Goal: Task Accomplishment & Management: Use online tool/utility

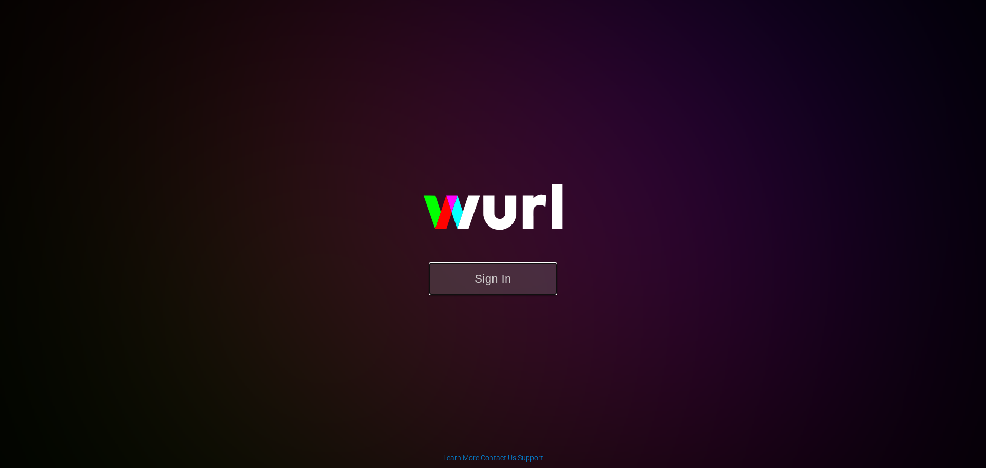
click at [514, 272] on button "Sign In" at bounding box center [493, 278] width 128 height 33
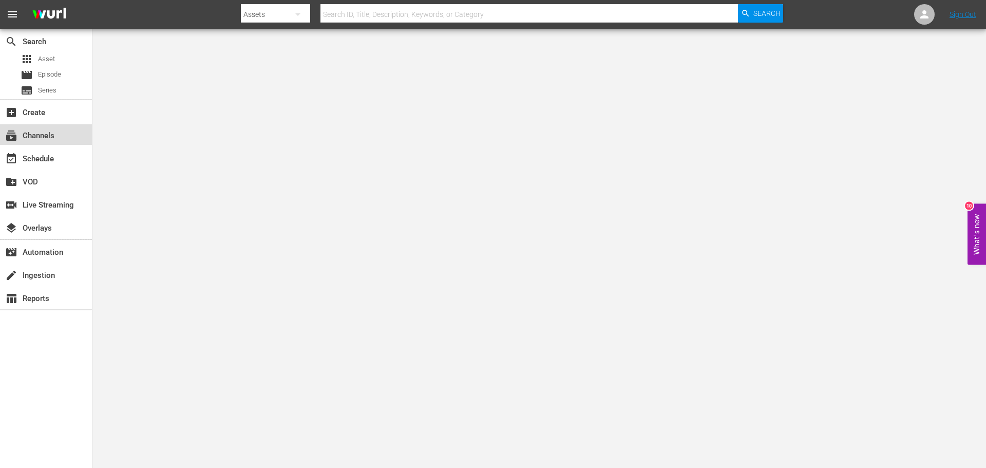
click at [57, 132] on div "subscriptions Channels" at bounding box center [29, 133] width 58 height 9
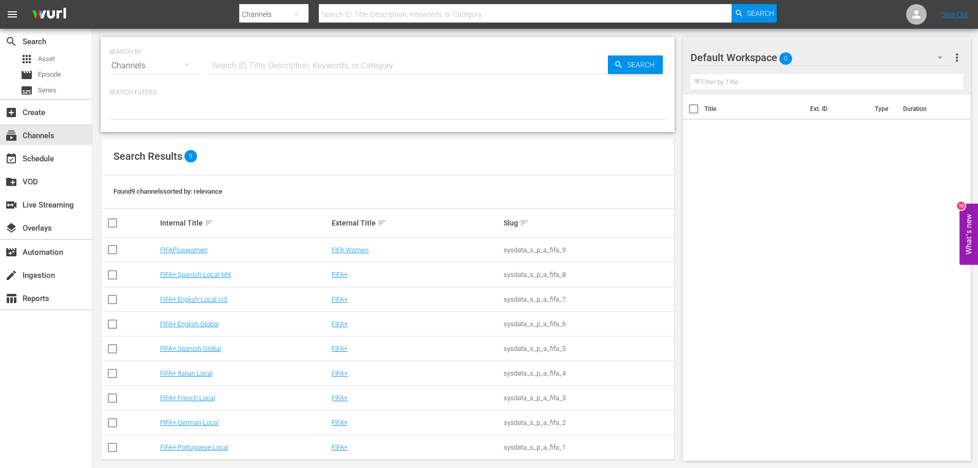
click at [154, 65] on div "Channels" at bounding box center [154, 65] width 90 height 29
click at [141, 101] on div "Channels" at bounding box center [141, 101] width 41 height 16
click at [237, 67] on input "text" at bounding box center [409, 65] width 399 height 25
type input "english"
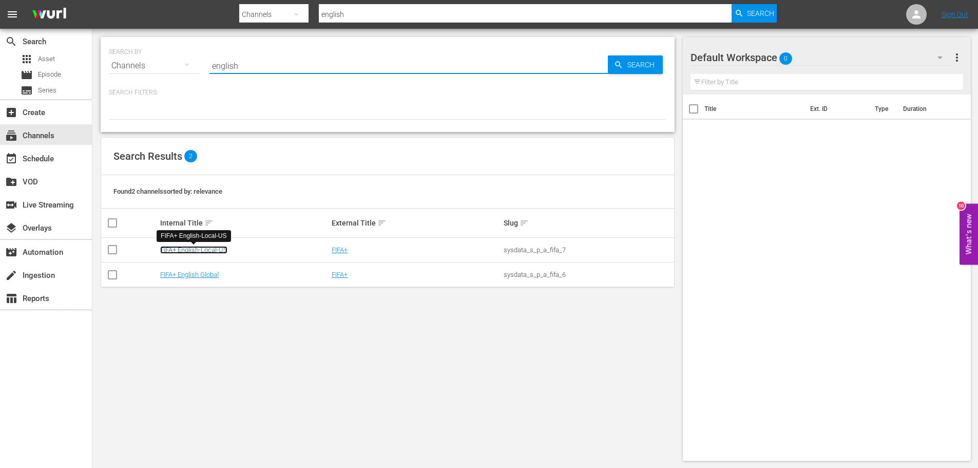
click at [186, 252] on link "FIFA+ English-Local-US" at bounding box center [193, 250] width 67 height 8
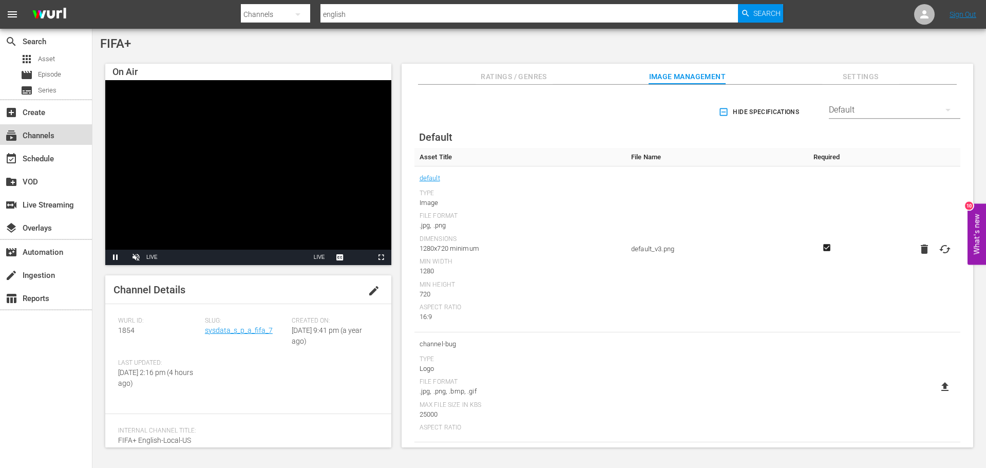
click at [47, 131] on div "subscriptions Channels" at bounding box center [29, 133] width 58 height 9
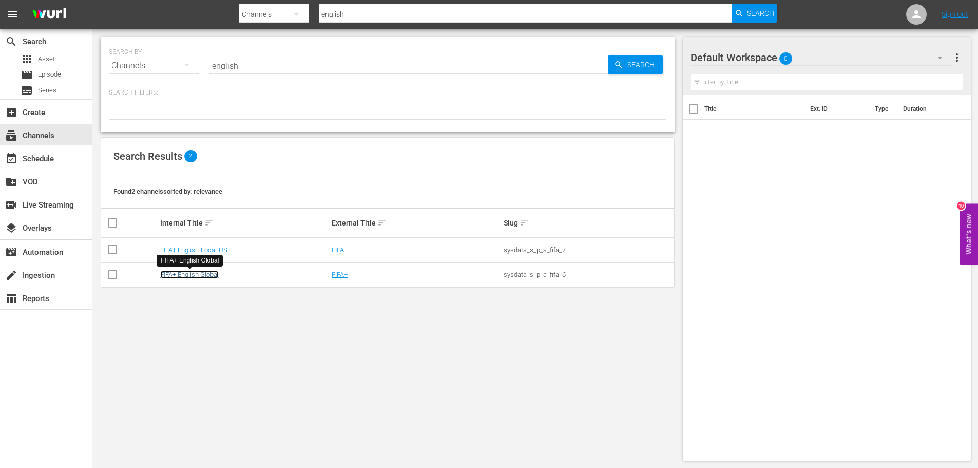
click at [200, 277] on link "FIFA+ English Global" at bounding box center [189, 275] width 59 height 8
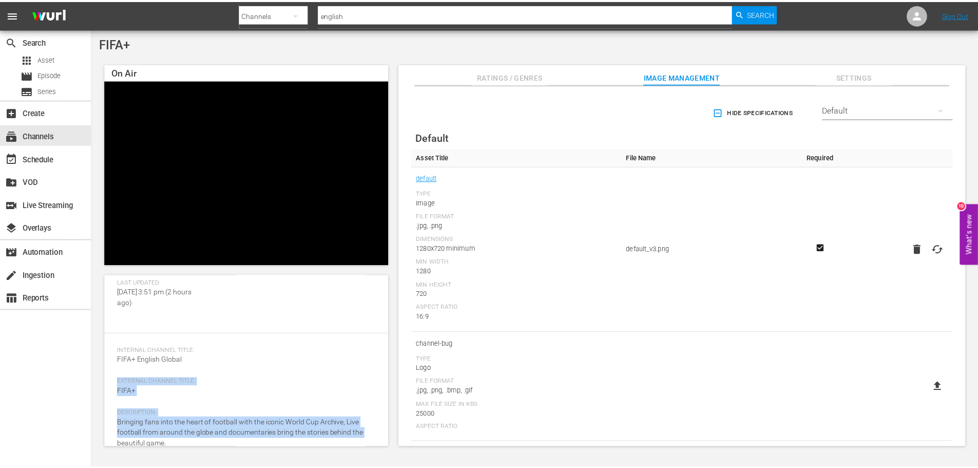
scroll to position [95, 0]
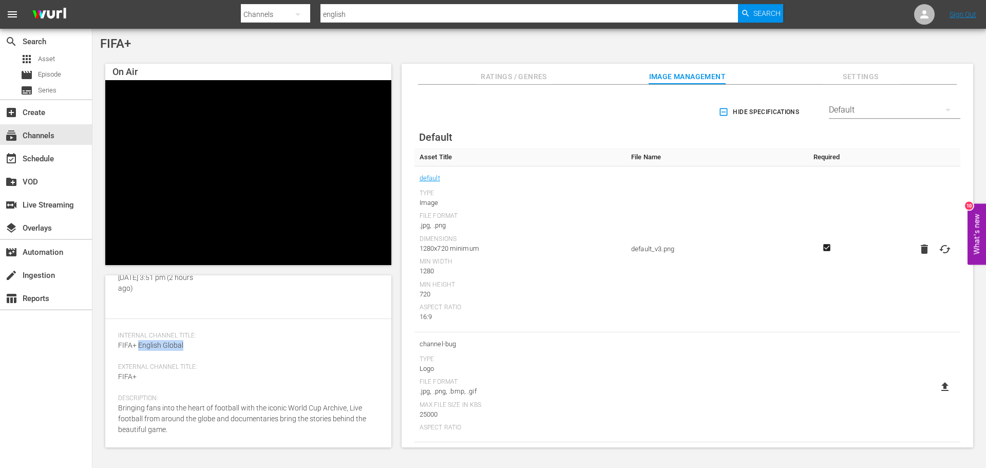
drag, startPoint x: 195, startPoint y: 440, endPoint x: 138, endPoint y: 362, distance: 96.3
click at [138, 362] on div "Internal Channel Title: FIFA+ English Global" at bounding box center [248, 347] width 260 height 31
click at [205, 362] on div "Internal Channel Title: FIFA+ English Global" at bounding box center [248, 347] width 260 height 31
drag, startPoint x: 183, startPoint y: 345, endPoint x: 115, endPoint y: 344, distance: 68.8
click at [115, 344] on div "Channel Details edit Wurl ID: 1781 Slug: sysdata_s_p_a_fifa_6 Created On: Tue A…" at bounding box center [248, 266] width 286 height 172
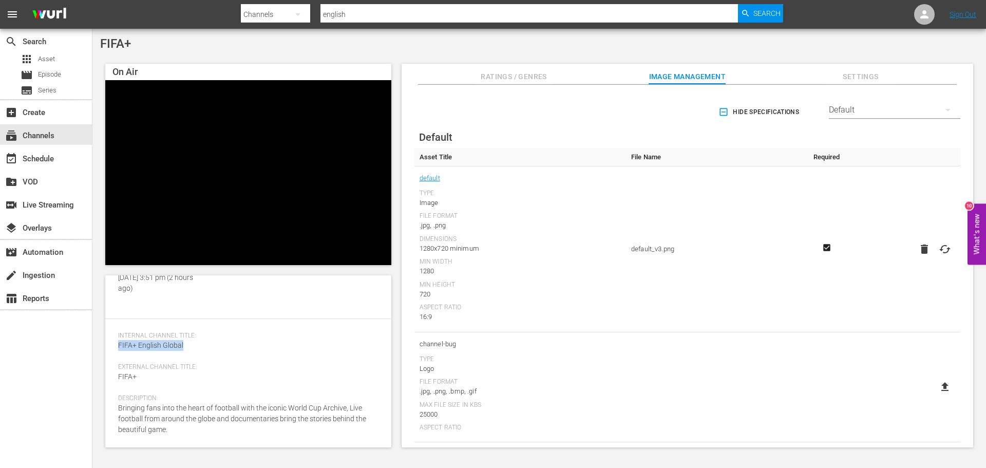
copy span "FIFA+ English Global"
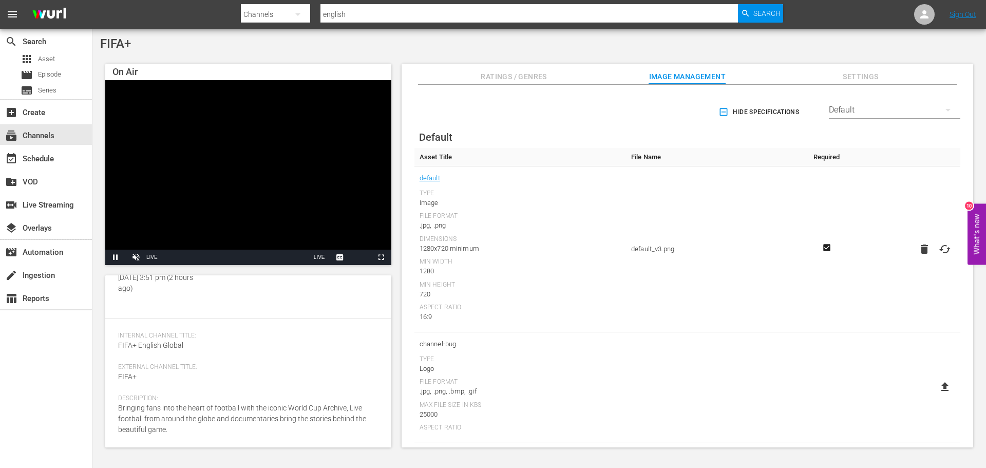
click at [277, 17] on div "Channels" at bounding box center [275, 14] width 69 height 29
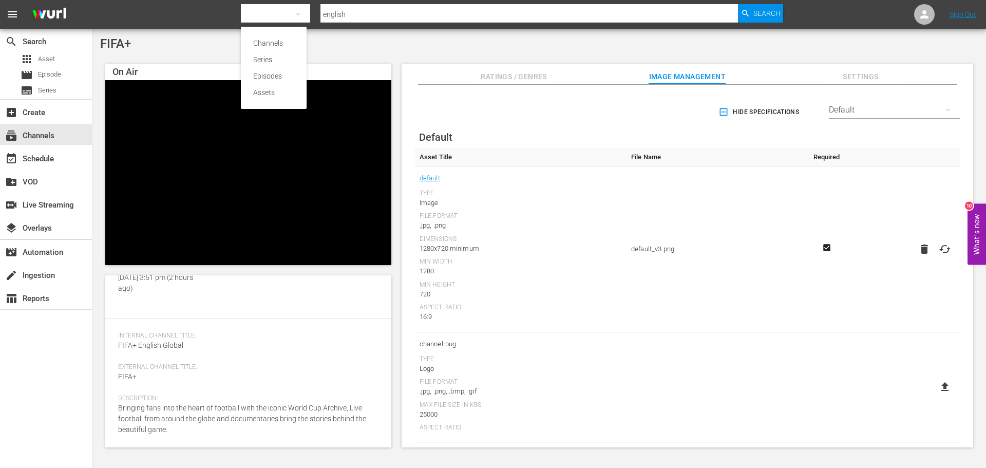
click at [375, 15] on div "Channels Series Episodes Assets" at bounding box center [493, 234] width 986 height 468
click at [363, 13] on input "english" at bounding box center [529, 14] width 418 height 25
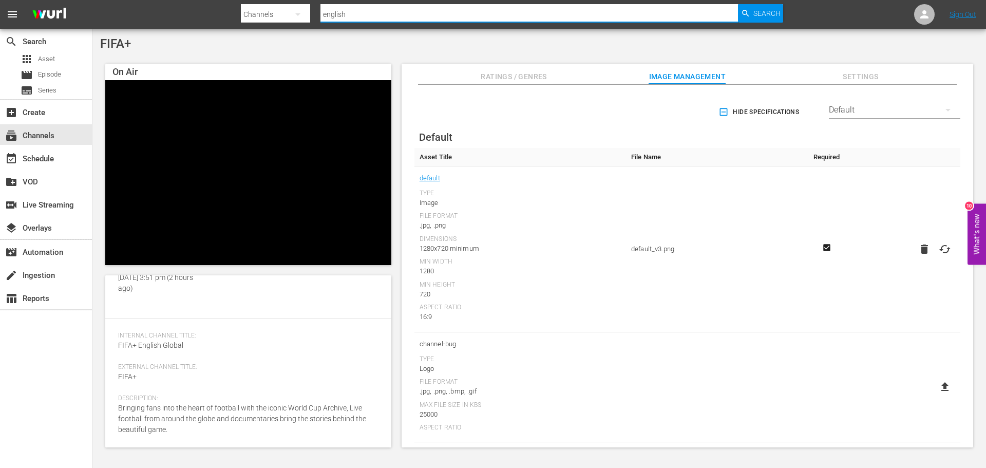
type input "english"
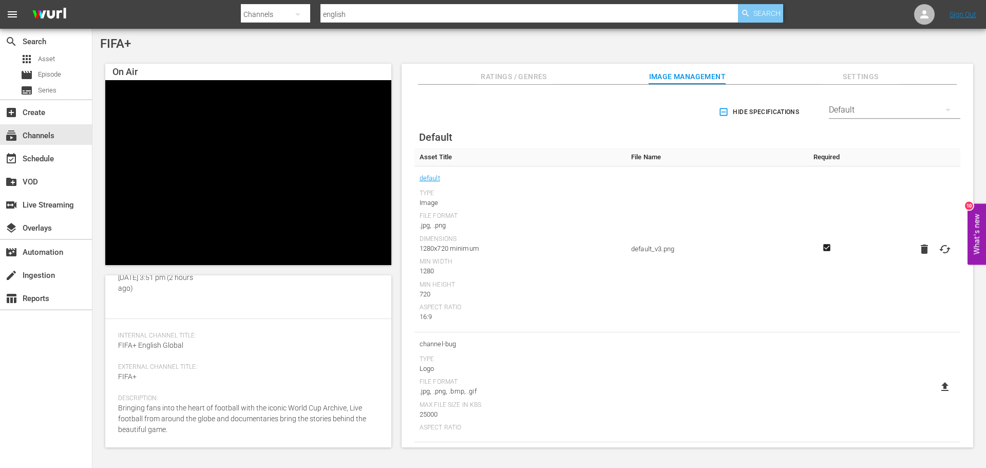
click at [755, 16] on span "Search" at bounding box center [766, 13] width 27 height 18
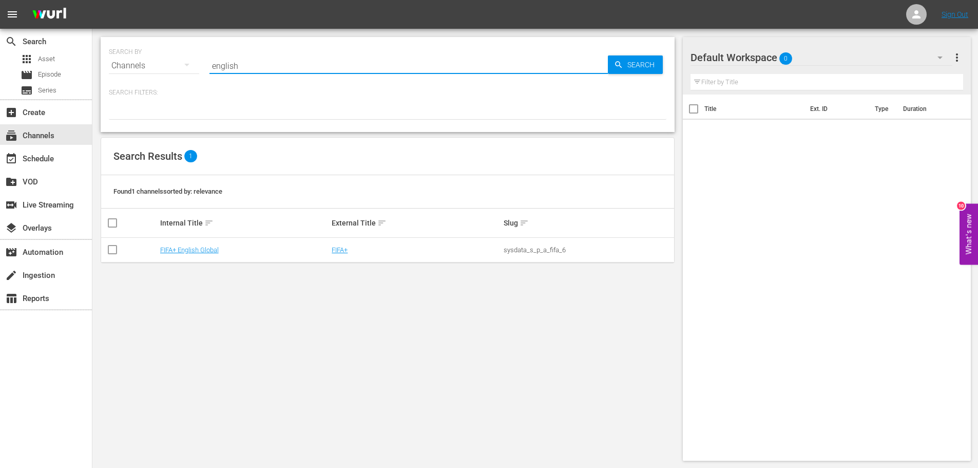
click at [218, 68] on input "english" at bounding box center [409, 65] width 399 height 25
click at [255, 65] on input "english" at bounding box center [409, 65] width 399 height 25
click at [651, 62] on span "Search" at bounding box center [644, 64] width 40 height 18
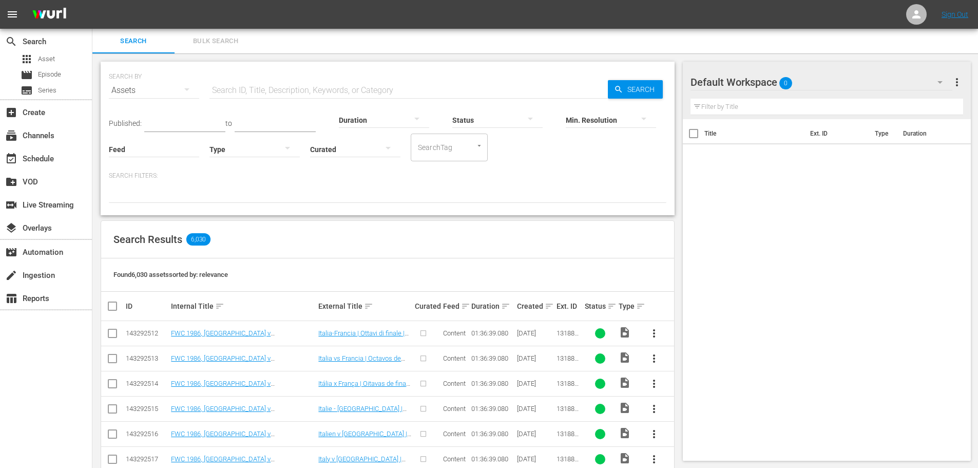
click at [244, 91] on input "text" at bounding box center [409, 90] width 399 height 25
click at [137, 93] on div "Assets" at bounding box center [154, 90] width 90 height 29
click at [132, 124] on div "Channels" at bounding box center [141, 126] width 41 height 16
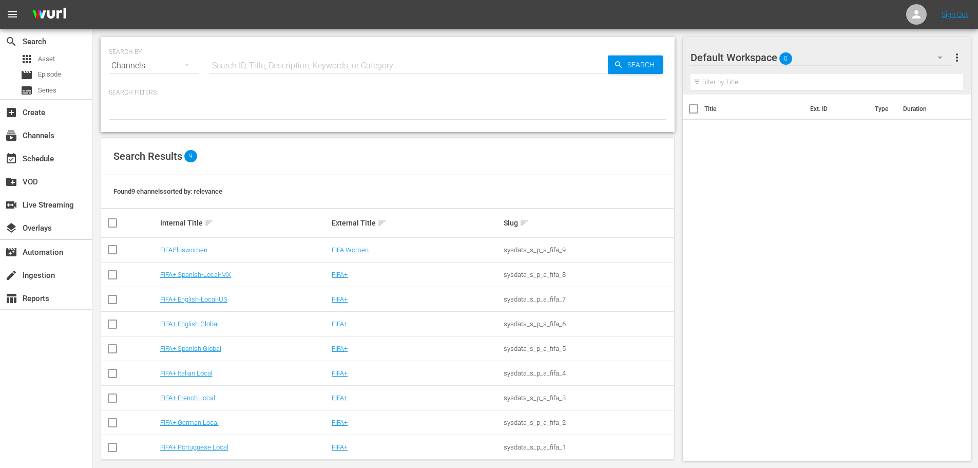
click at [256, 66] on input "text" at bounding box center [409, 65] width 399 height 25
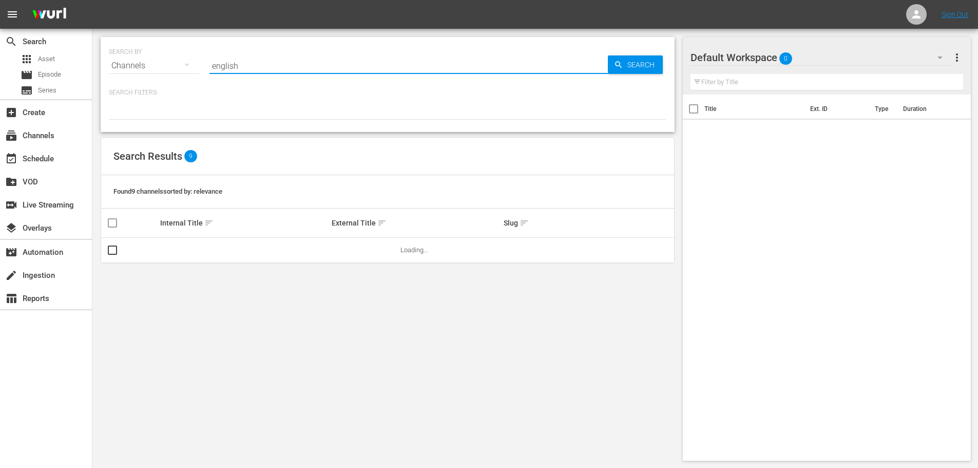
type input "english"
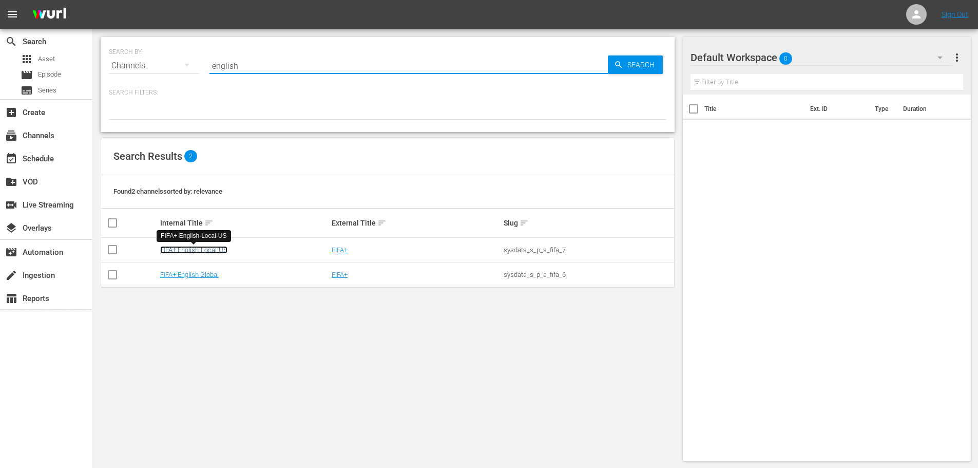
click at [205, 252] on link "FIFA+ English-Local-US" at bounding box center [193, 250] width 67 height 8
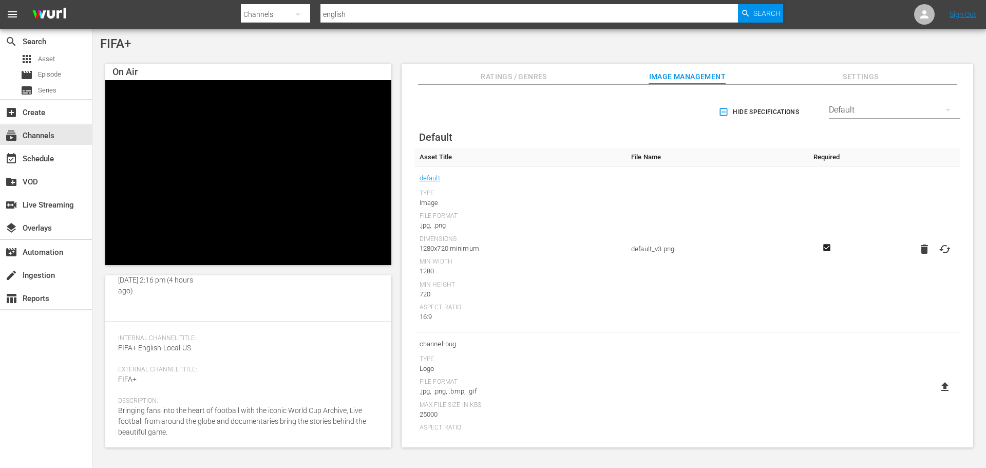
scroll to position [95, 0]
drag, startPoint x: 197, startPoint y: 347, endPoint x: 117, endPoint y: 350, distance: 80.2
click at [117, 350] on div "Channel Details edit Wurl ID: 1854 Slug: sysdata_s_p_a_fifa_7 Created On: Tue J…" at bounding box center [248, 266] width 286 height 172
copy span "FIFA+ English-Local-US"
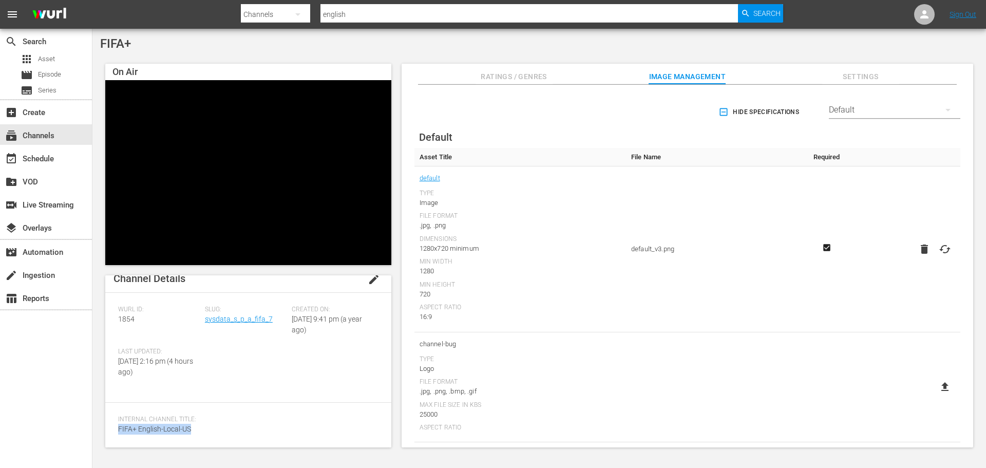
scroll to position [0, 0]
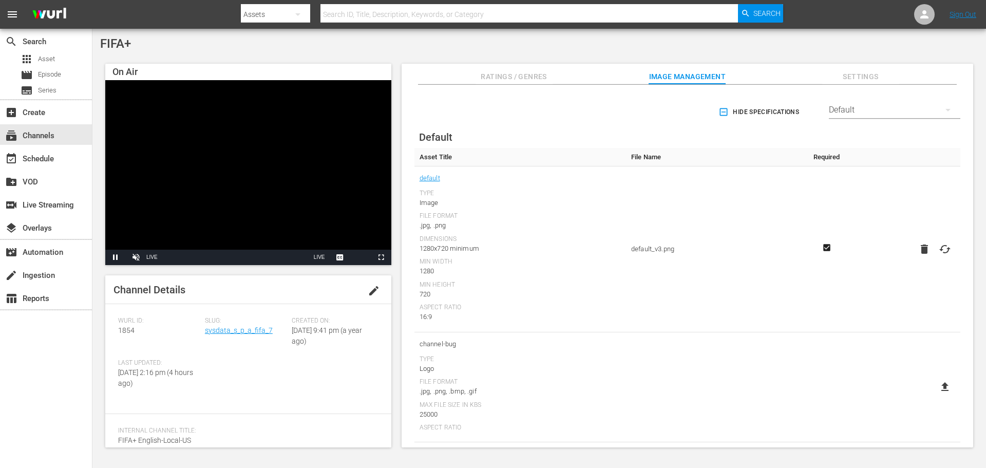
click at [268, 16] on div "Assets" at bounding box center [275, 14] width 69 height 29
click at [262, 44] on div "Channels" at bounding box center [273, 43] width 41 height 16
click at [603, 11] on input "text" at bounding box center [529, 14] width 418 height 25
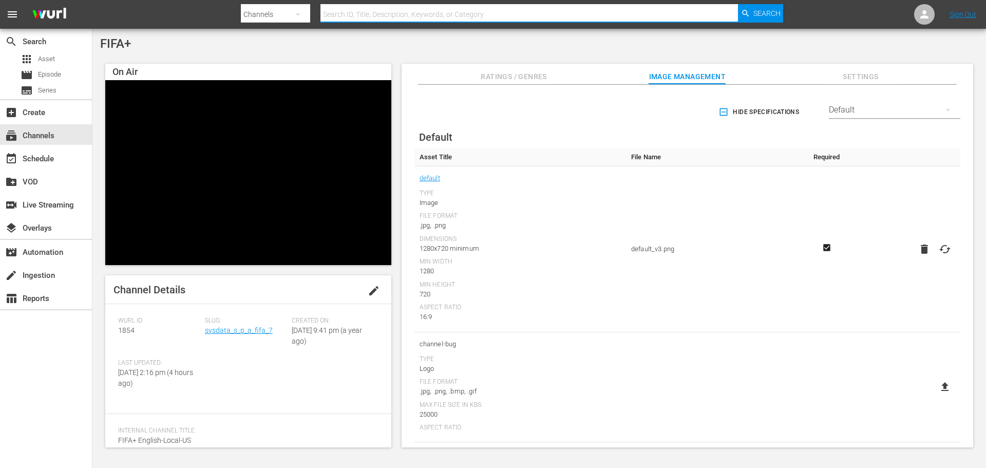
type input "english"
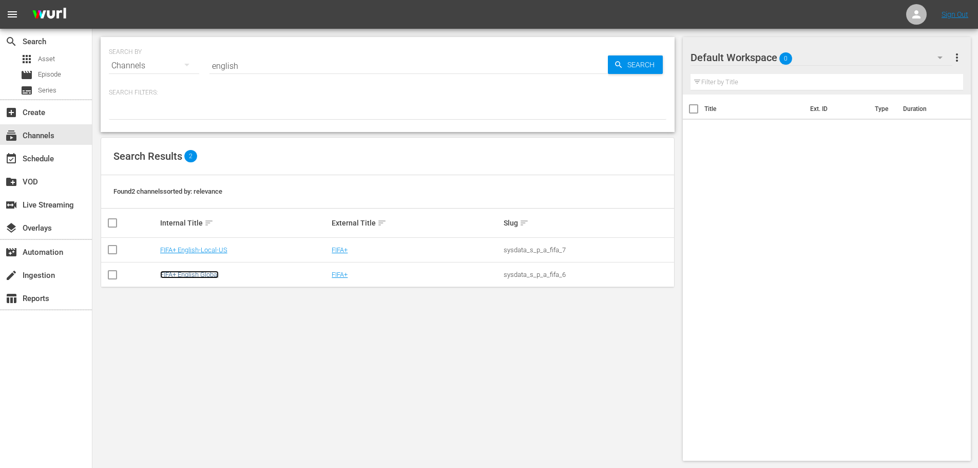
click at [191, 275] on link "FIFA+ English Global" at bounding box center [189, 275] width 59 height 8
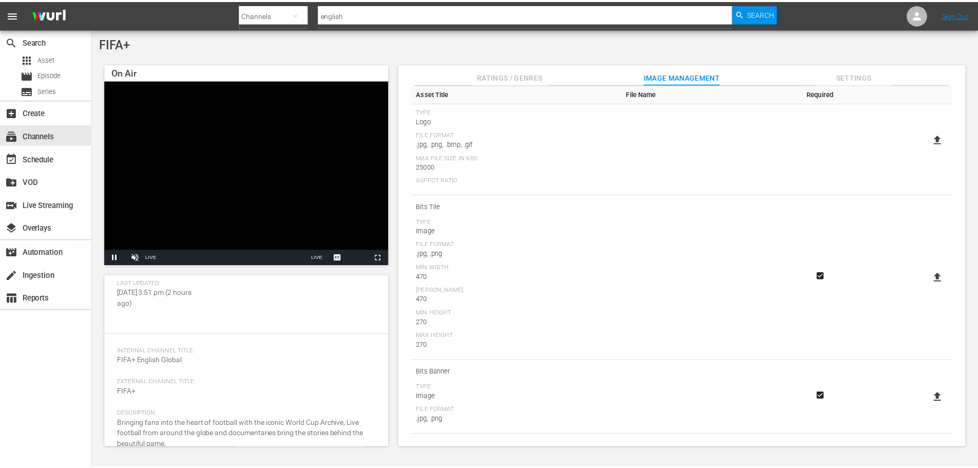
scroll to position [95, 0]
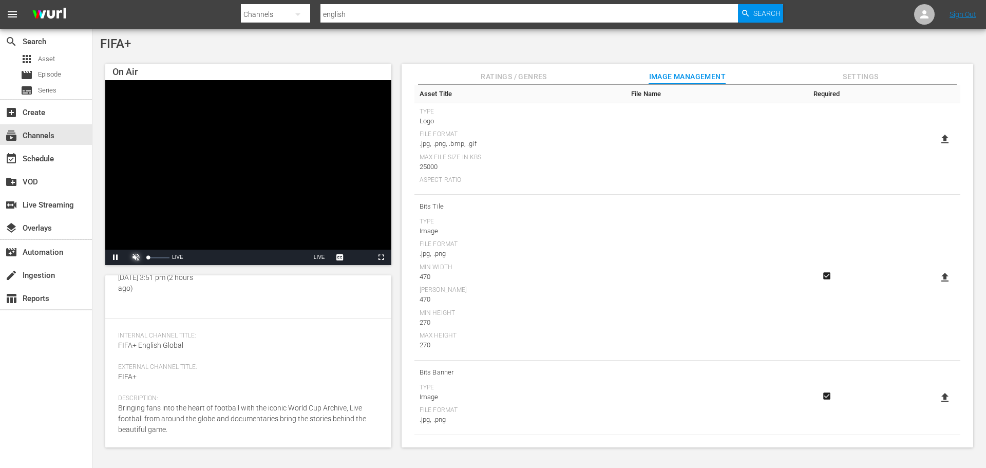
click at [136, 257] on span "Video Player" at bounding box center [136, 257] width 0 height 0
click at [116, 257] on span "Video Player" at bounding box center [116, 257] width 0 height 0
click at [50, 203] on div "switch_video Live Streaming" at bounding box center [29, 203] width 58 height 9
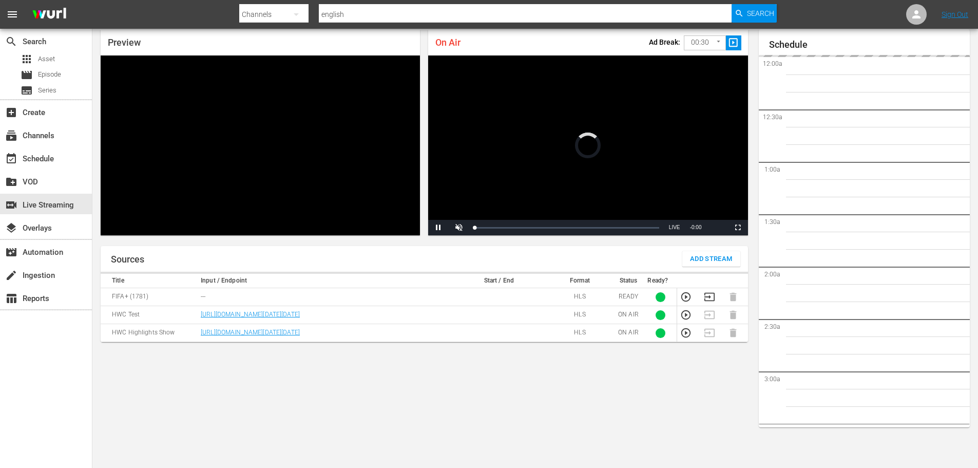
scroll to position [1532, 0]
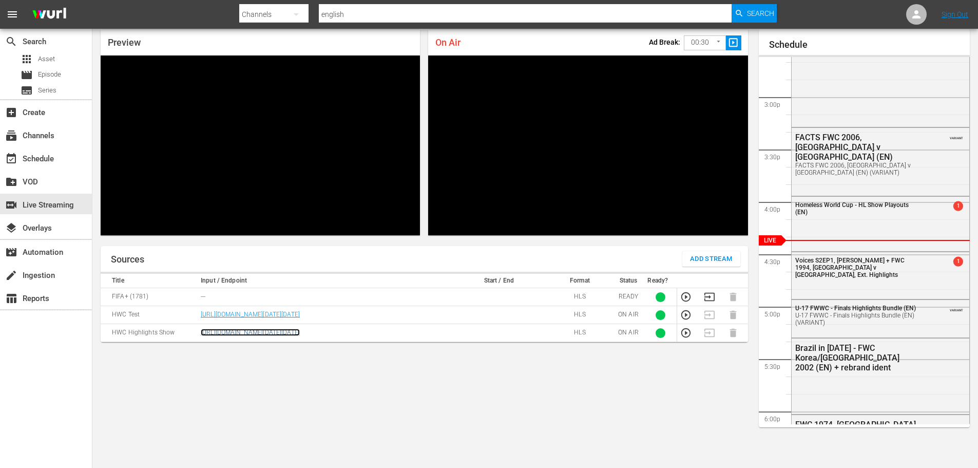
click at [229, 336] on link "[URL][DOMAIN_NAME][DATE][DATE]" at bounding box center [250, 332] width 99 height 7
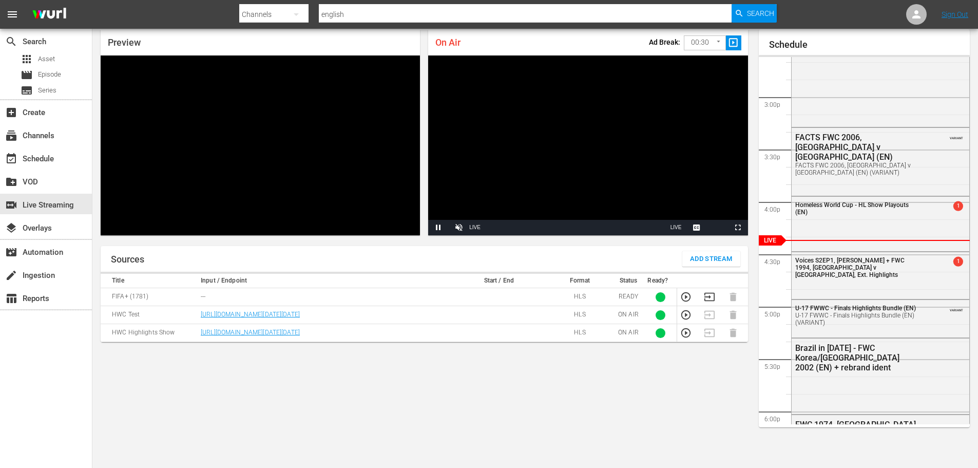
click at [243, 184] on video "Video Player" at bounding box center [260, 145] width 319 height 180
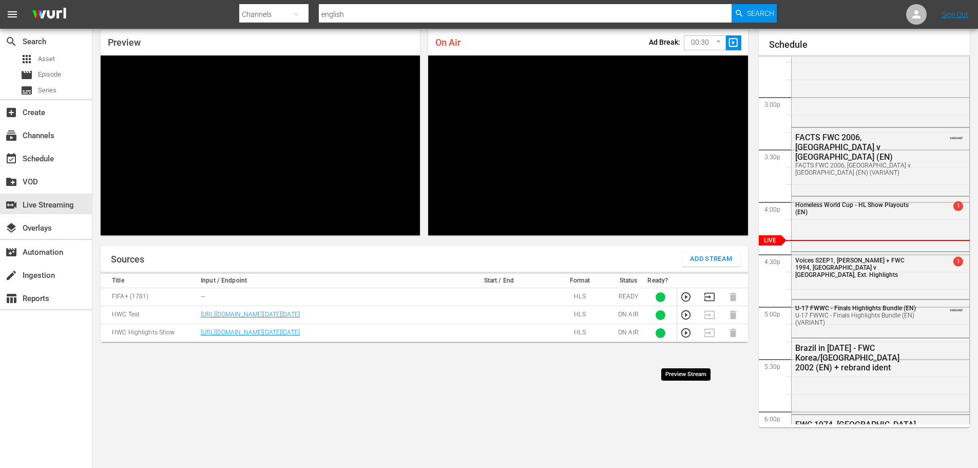
click at [688, 338] on icon "button" at bounding box center [686, 332] width 11 height 11
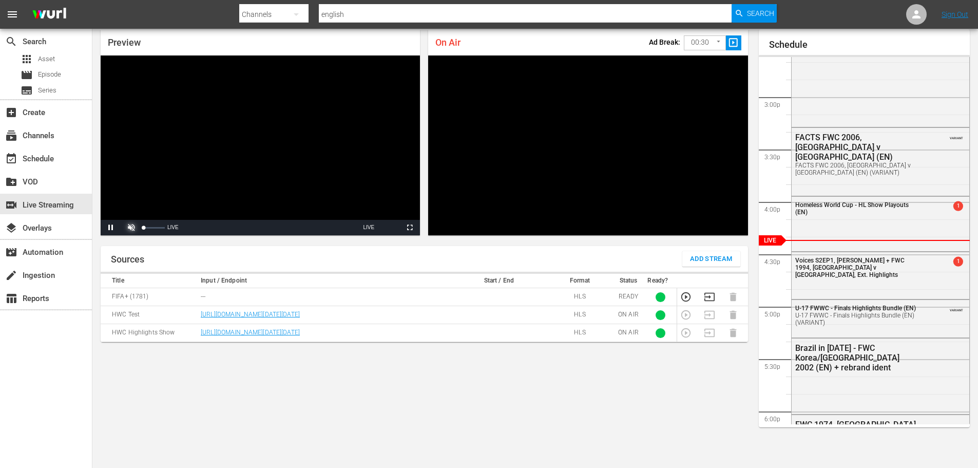
click at [131, 228] on span "Video Player" at bounding box center [131, 228] width 0 height 0
click at [154, 228] on div "Volume Level" at bounding box center [149, 228] width 11 height 2
click at [111, 228] on span "Video Player" at bounding box center [111, 228] width 0 height 0
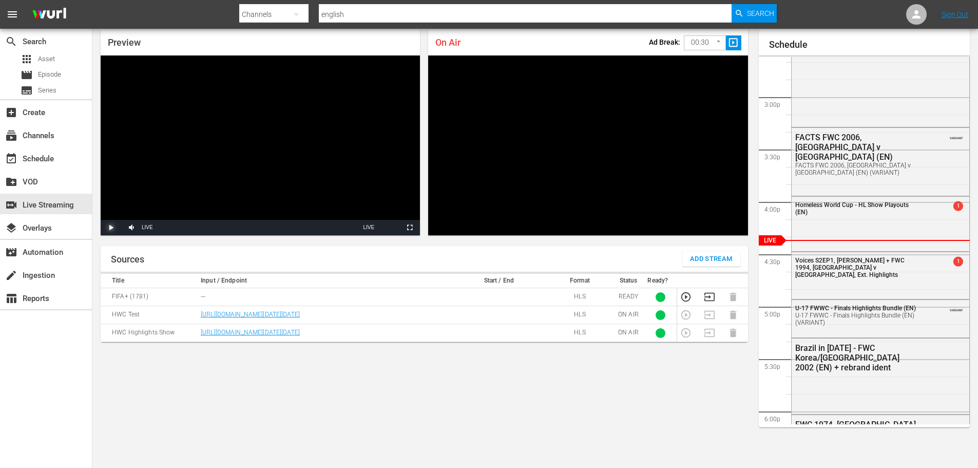
click at [111, 228] on span "Video Player" at bounding box center [111, 228] width 0 height 0
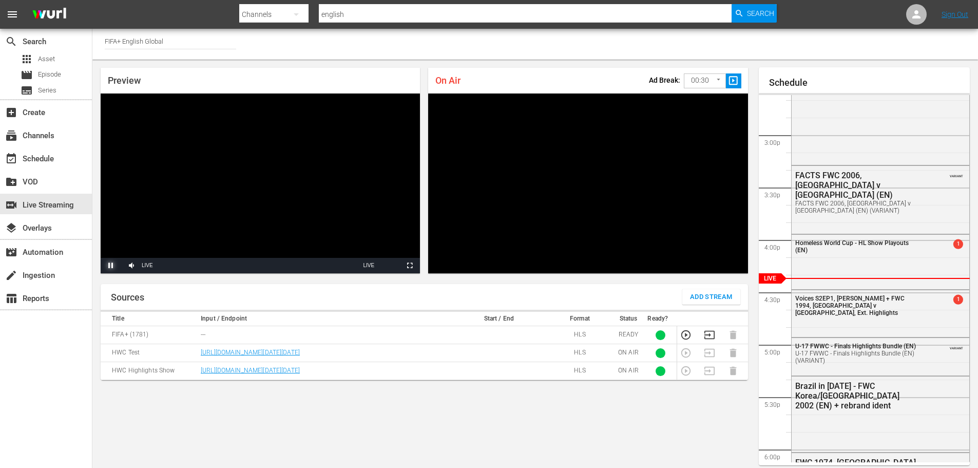
scroll to position [38, 0]
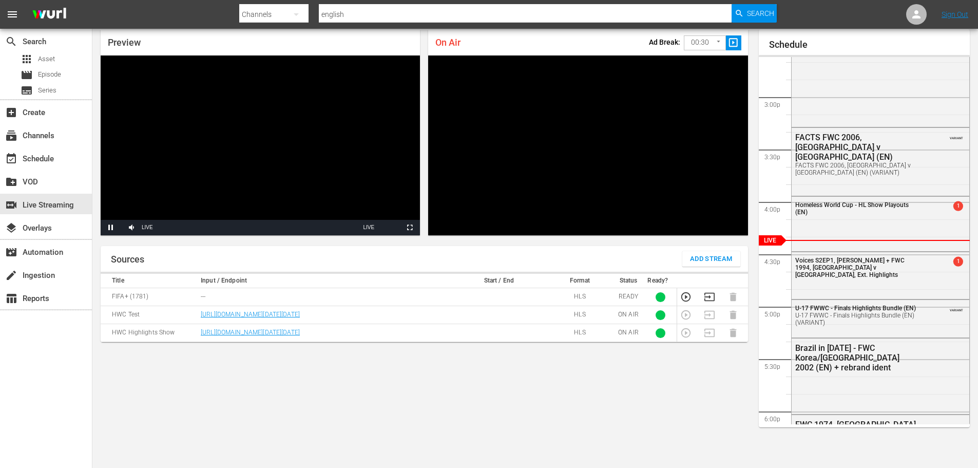
click at [487, 425] on div "Sources Add Stream Title Input / Endpoint Start / End Format Status Ready? FIFA…" at bounding box center [425, 353] width 648 height 214
click at [488, 430] on div "Sources Add Stream Title Input / Endpoint Start / End Format Status Ready? FIFA…" at bounding box center [425, 353] width 648 height 214
